Goal: Check status: Check status

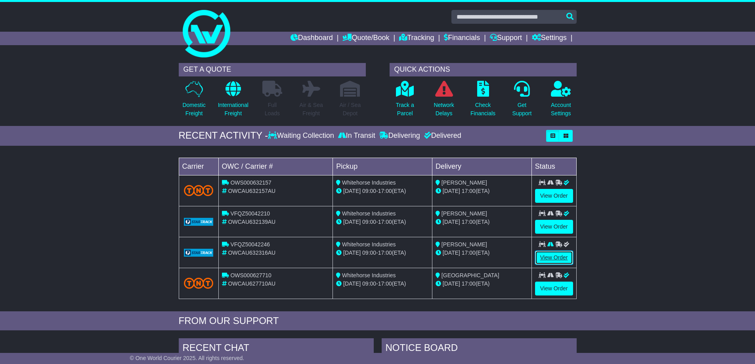
click at [558, 256] on link "View Order" at bounding box center [554, 258] width 38 height 14
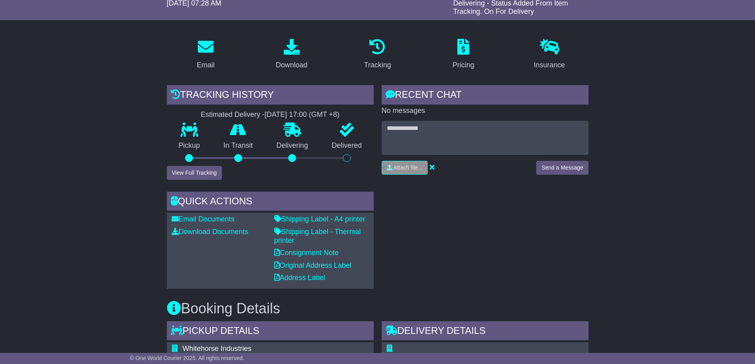
scroll to position [119, 0]
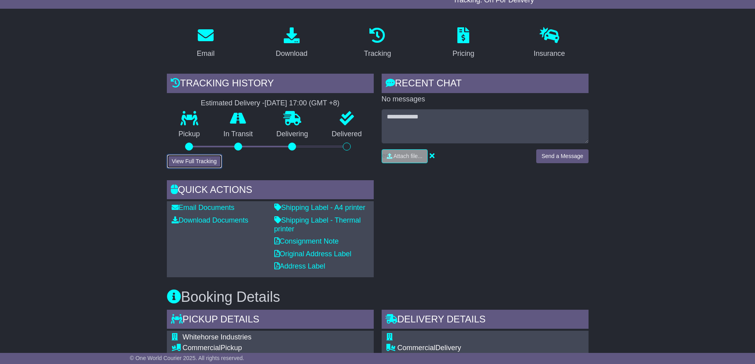
click at [192, 161] on button "View Full Tracking" at bounding box center [194, 162] width 55 height 14
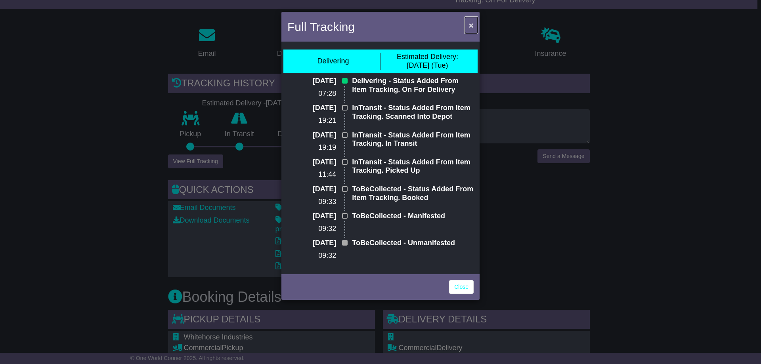
click at [472, 24] on span "×" at bounding box center [471, 25] width 5 height 9
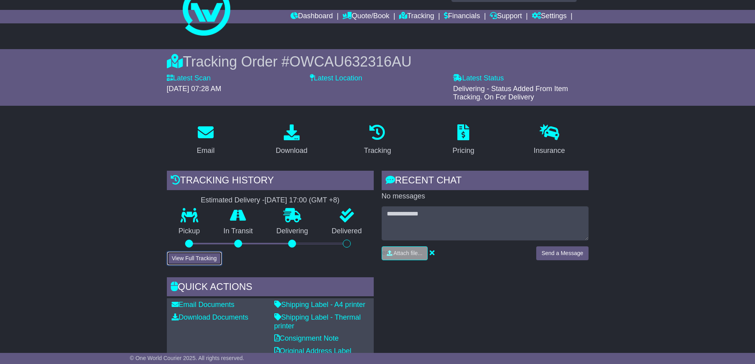
scroll to position [0, 0]
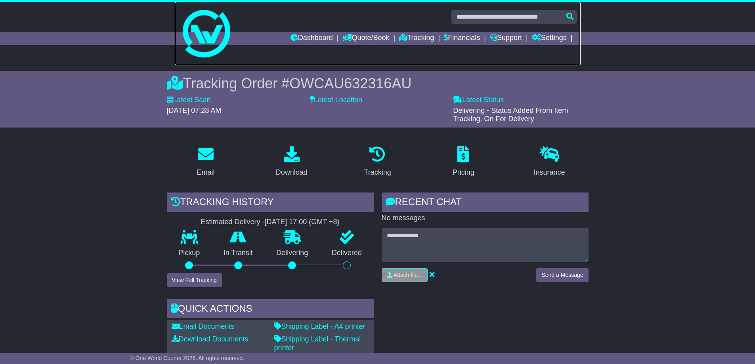
click at [210, 54] on img at bounding box center [207, 34] width 48 height 48
